Goal: Transaction & Acquisition: Purchase product/service

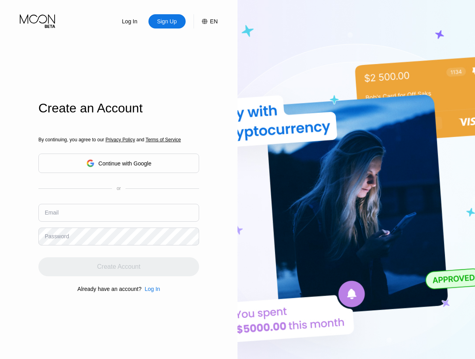
click at [119, 204] on input "text" at bounding box center [118, 213] width 161 height 18
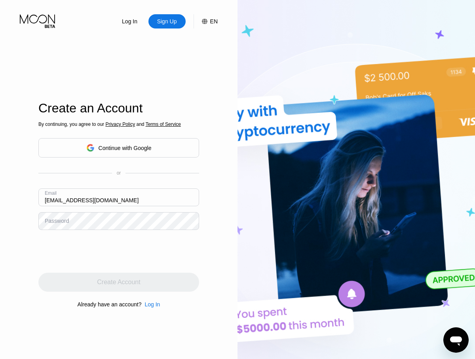
type input "[EMAIL_ADDRESS][DOMAIN_NAME]"
click at [119, 282] on div "Create Account" at bounding box center [118, 282] width 43 height 8
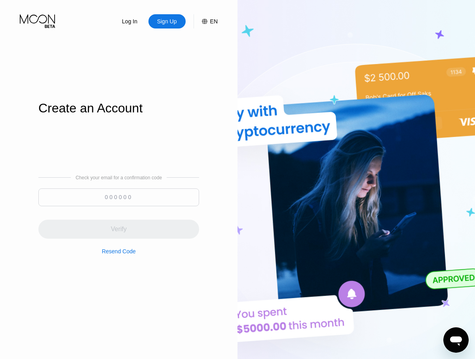
click at [119, 197] on input at bounding box center [118, 197] width 161 height 18
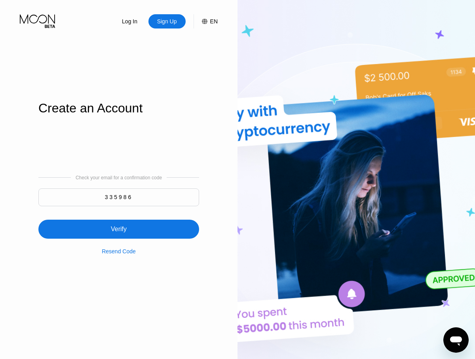
type input "335986"
click at [119, 224] on div "Verify" at bounding box center [118, 229] width 161 height 19
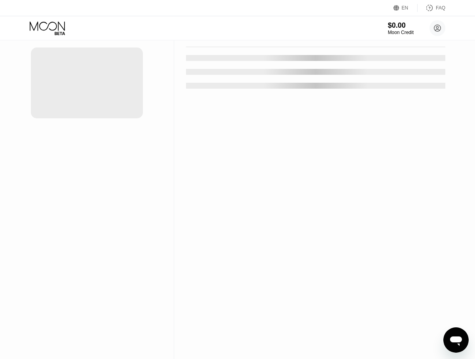
click at [120, 19] on div "New Card" at bounding box center [123, 16] width 25 height 7
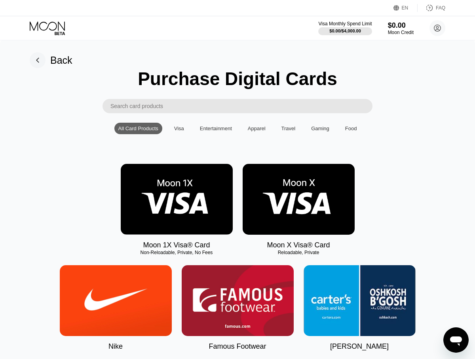
click at [177, 199] on img at bounding box center [177, 199] width 112 height 71
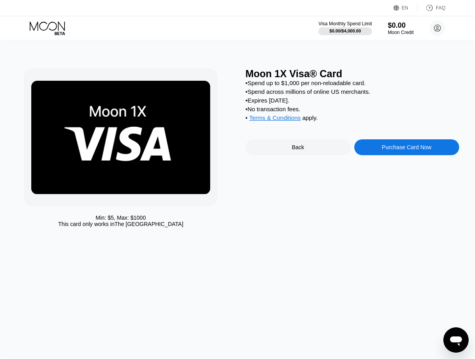
click at [406, 148] on div "Purchase Card Now" at bounding box center [406, 147] width 49 height 6
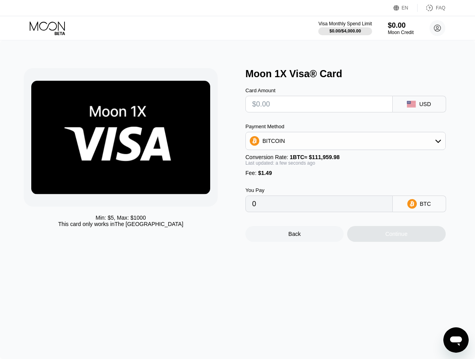
click at [319, 104] on input "text" at bounding box center [319, 104] width 134 height 16
type input "$1"
type input "0.00002225"
type input "$19"
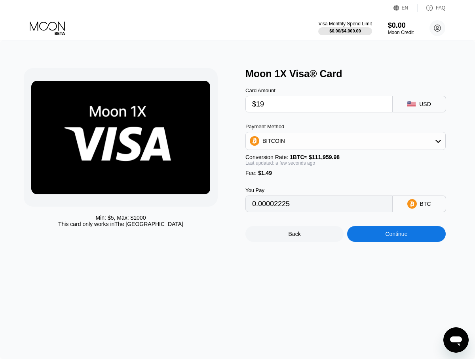
type input "0.00018302"
click at [396, 234] on div "Continue" at bounding box center [396, 234] width 22 height 6
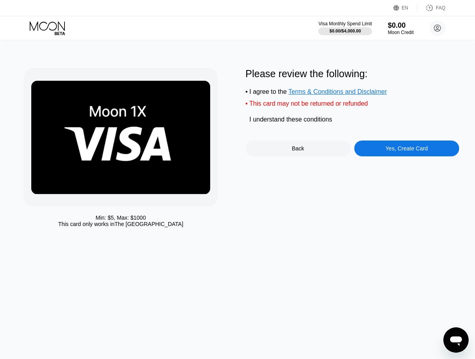
click at [406, 150] on div "Yes, Create Card" at bounding box center [406, 148] width 42 height 6
